Goal: Navigation & Orientation: Understand site structure

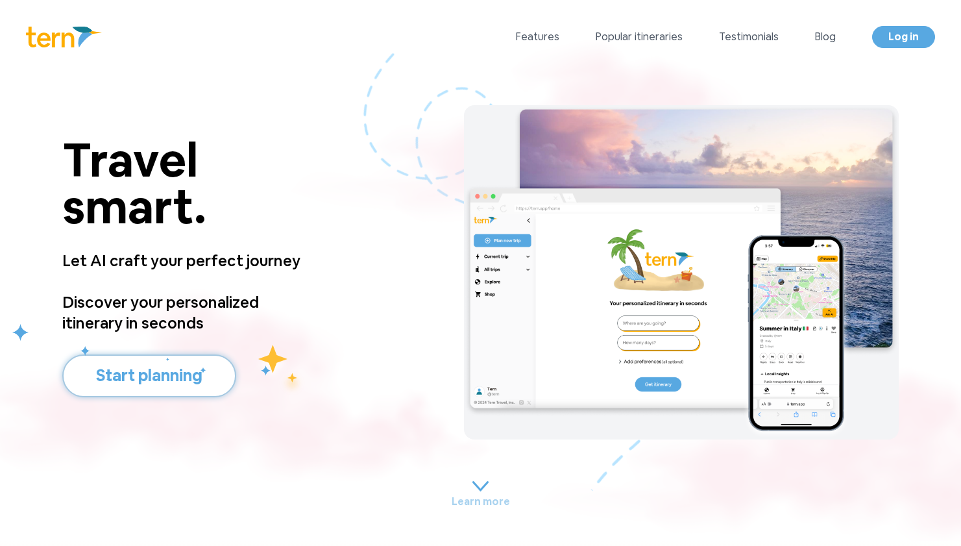
click at [151, 371] on button "Start planning" at bounding box center [149, 375] width 174 height 43
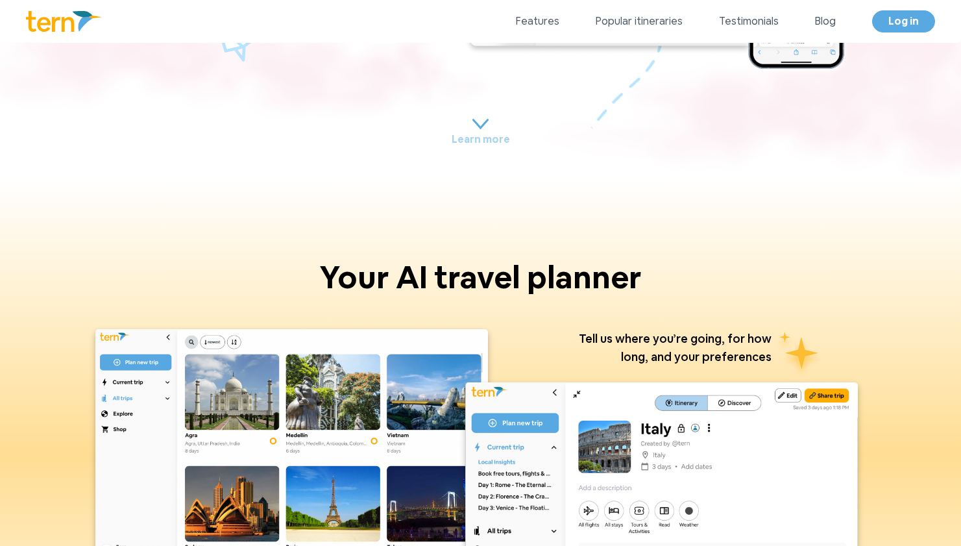
scroll to position [385, 0]
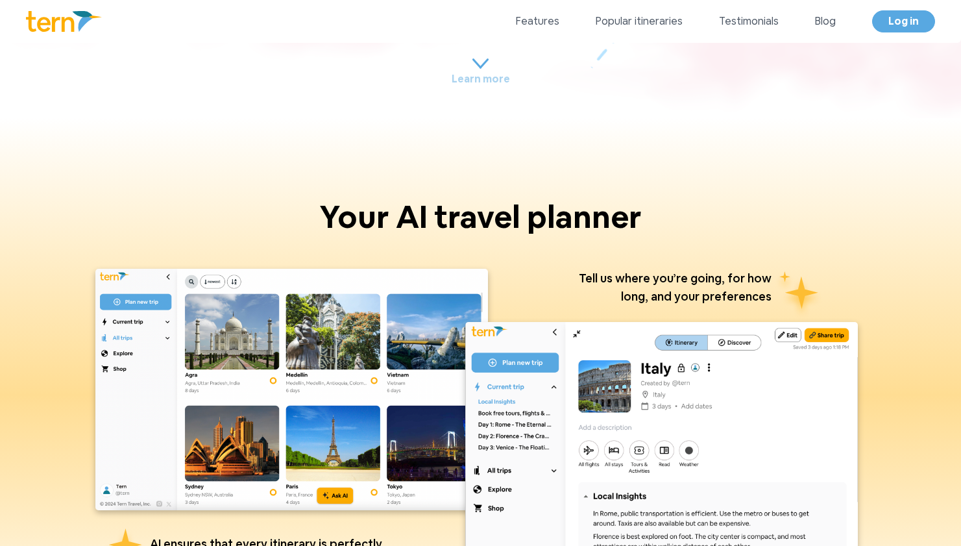
drag, startPoint x: 145, startPoint y: 143, endPoint x: 100, endPoint y: 207, distance: 78.2
click at [100, 208] on div "Your AI travel planner AI ensures that every itinerary is perfectly suited to y…" at bounding box center [480, 395] width 961 height 554
drag, startPoint x: 100, startPoint y: 207, endPoint x: 88, endPoint y: 219, distance: 16.5
click at [88, 219] on h1 "Your AI travel planner" at bounding box center [480, 222] width 899 height 42
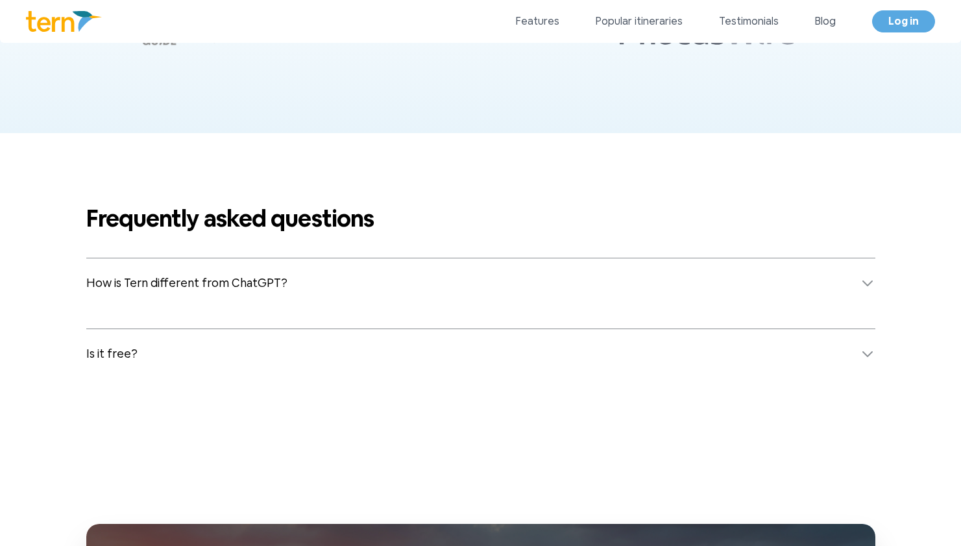
scroll to position [5014, 0]
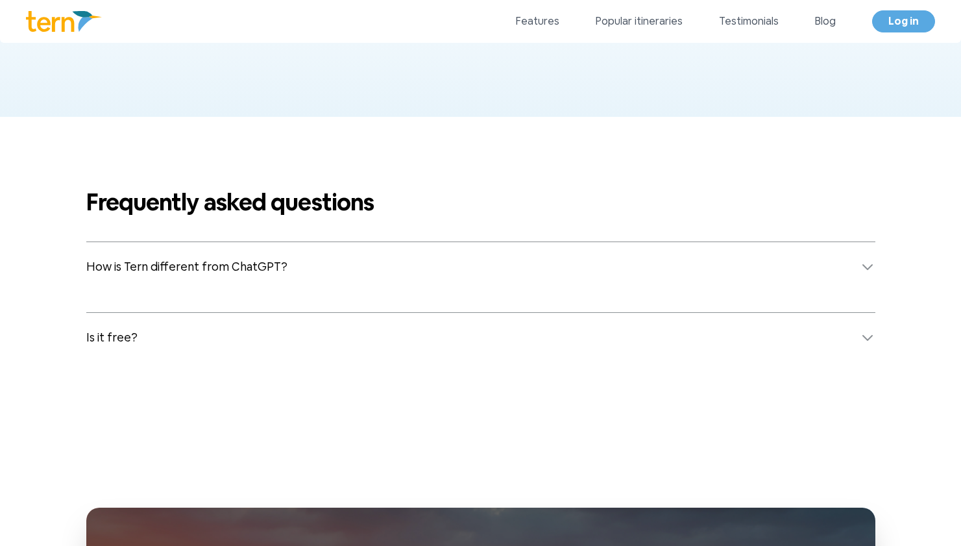
click at [107, 264] on span "How is Tern different from ChatGPT?" at bounding box center [186, 267] width 201 height 18
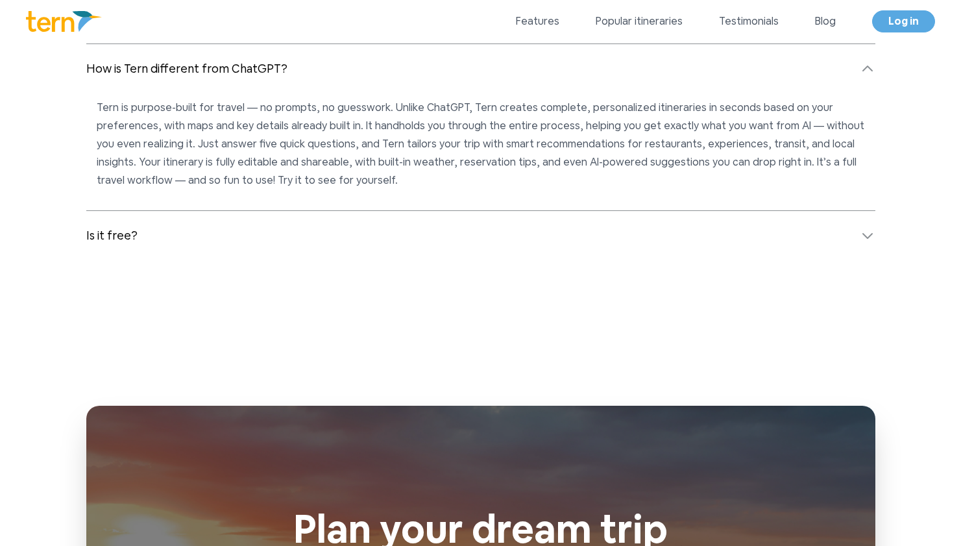
scroll to position [5239, 0]
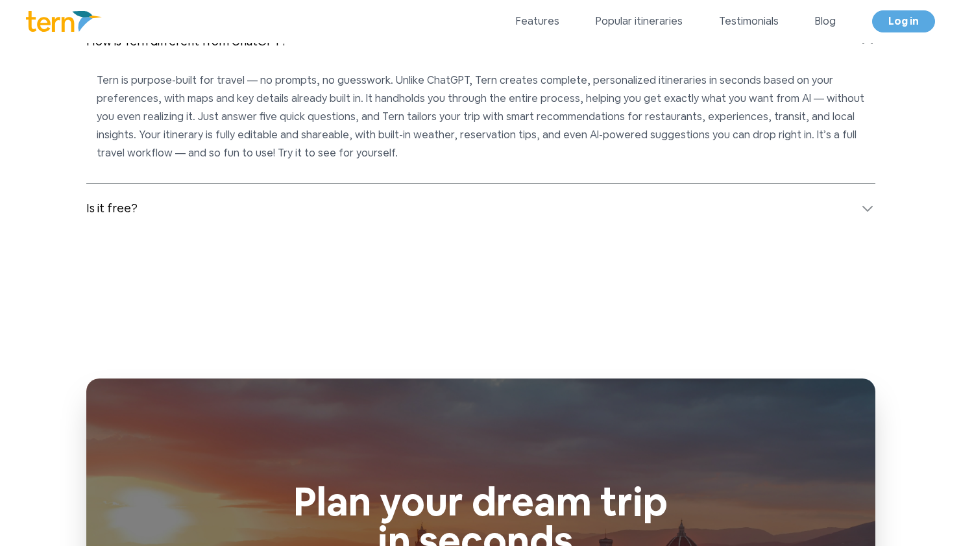
click at [110, 215] on span "Is it free?" at bounding box center [111, 208] width 51 height 18
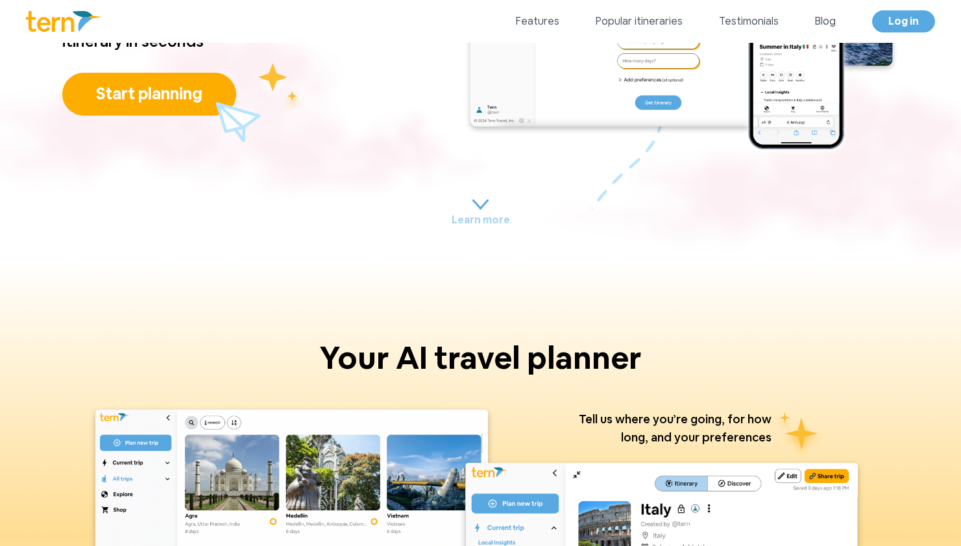
scroll to position [0, 0]
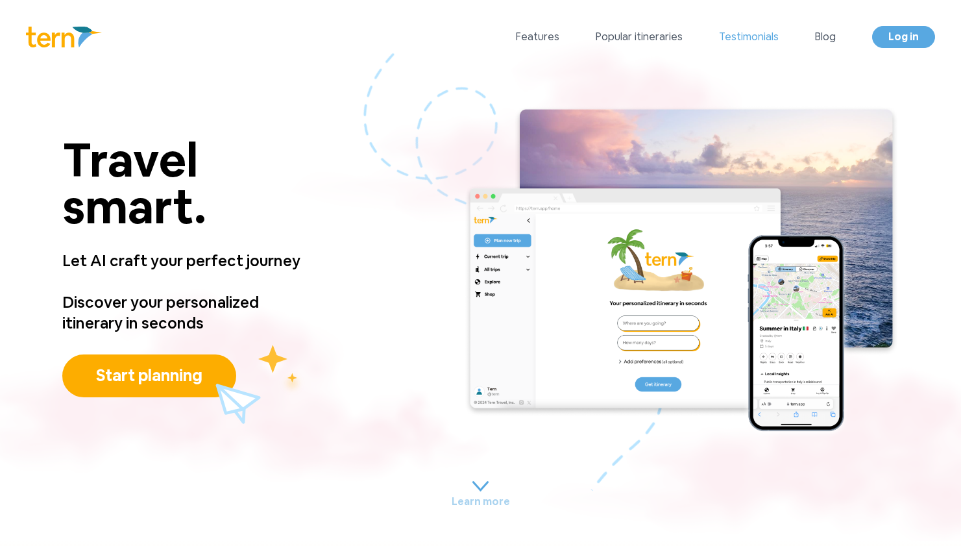
click at [767, 31] on link "Testimonials" at bounding box center [749, 37] width 60 height 16
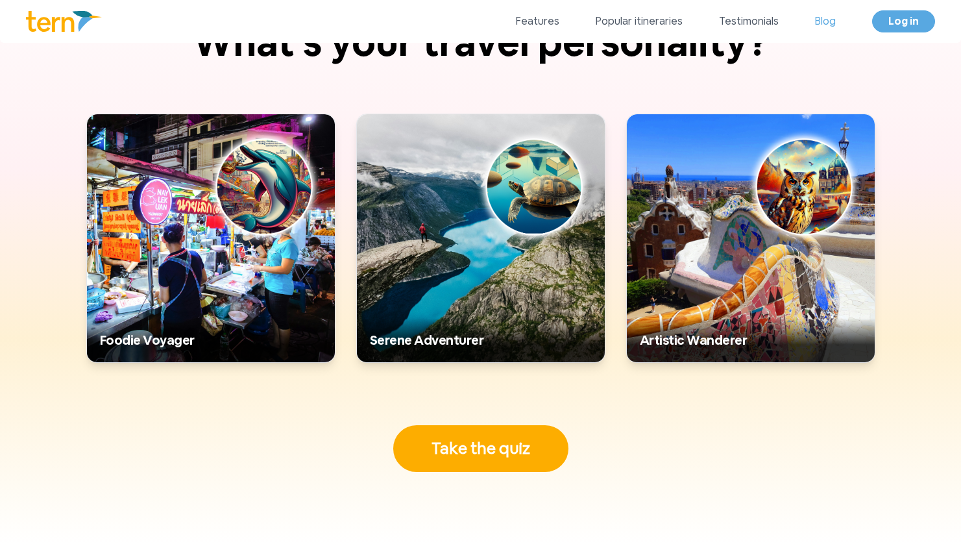
scroll to position [4100, 0]
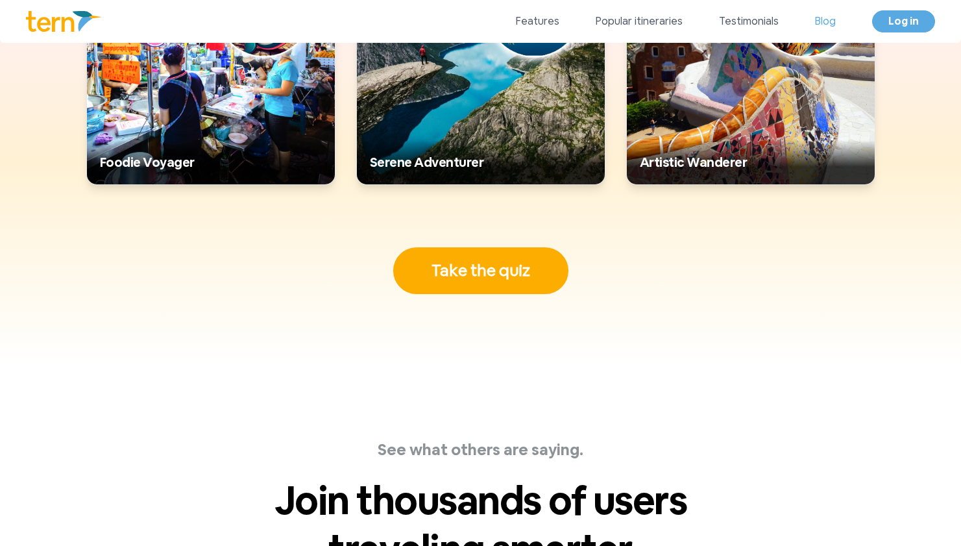
click at [818, 22] on link "Blog" at bounding box center [825, 22] width 21 height 16
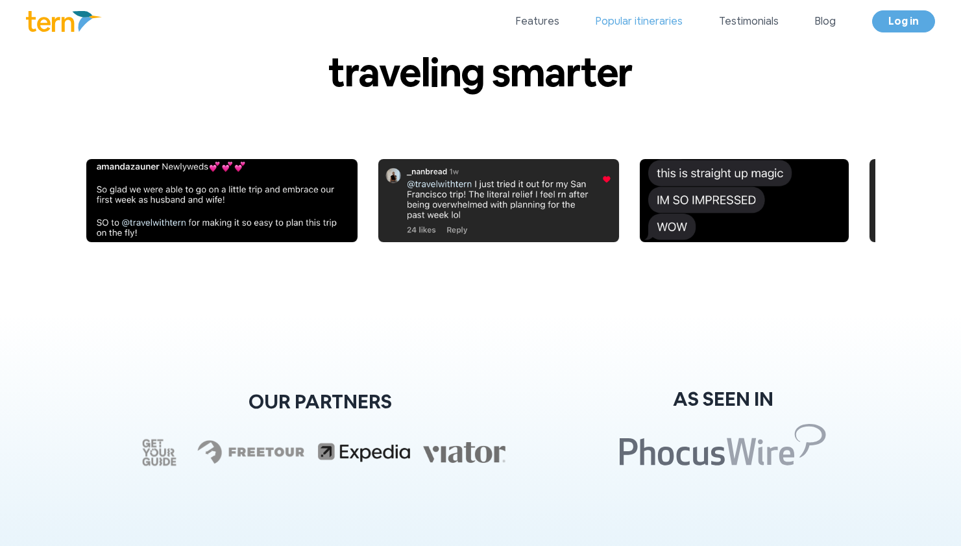
click at [667, 19] on link "Popular itineraries" at bounding box center [639, 22] width 87 height 16
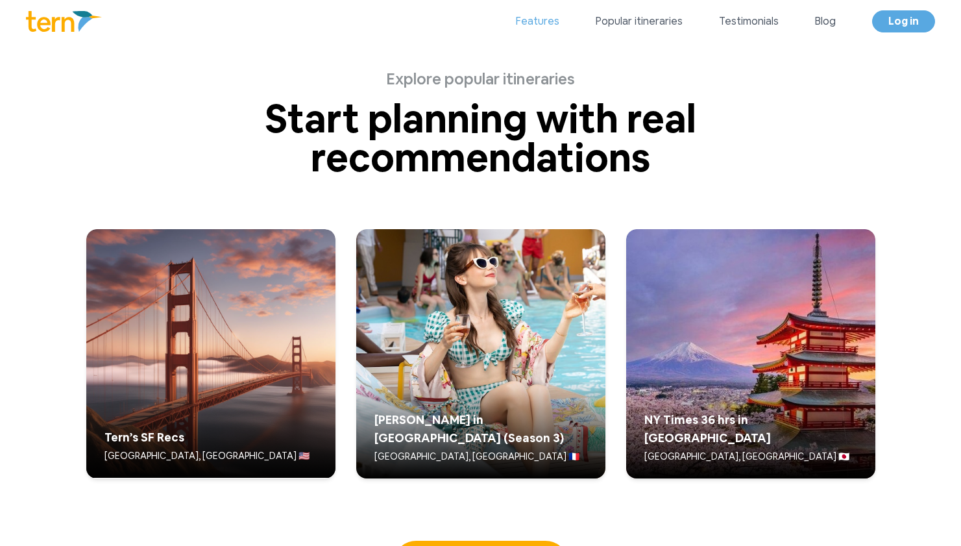
click at [560, 29] on link "Features" at bounding box center [537, 22] width 43 height 16
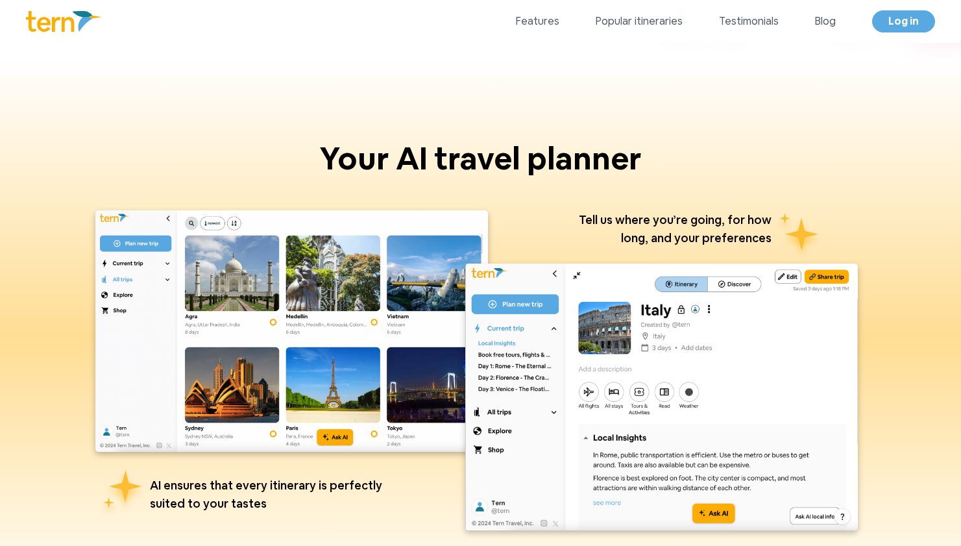
scroll to position [430, 0]
